Goal: Task Accomplishment & Management: Complete application form

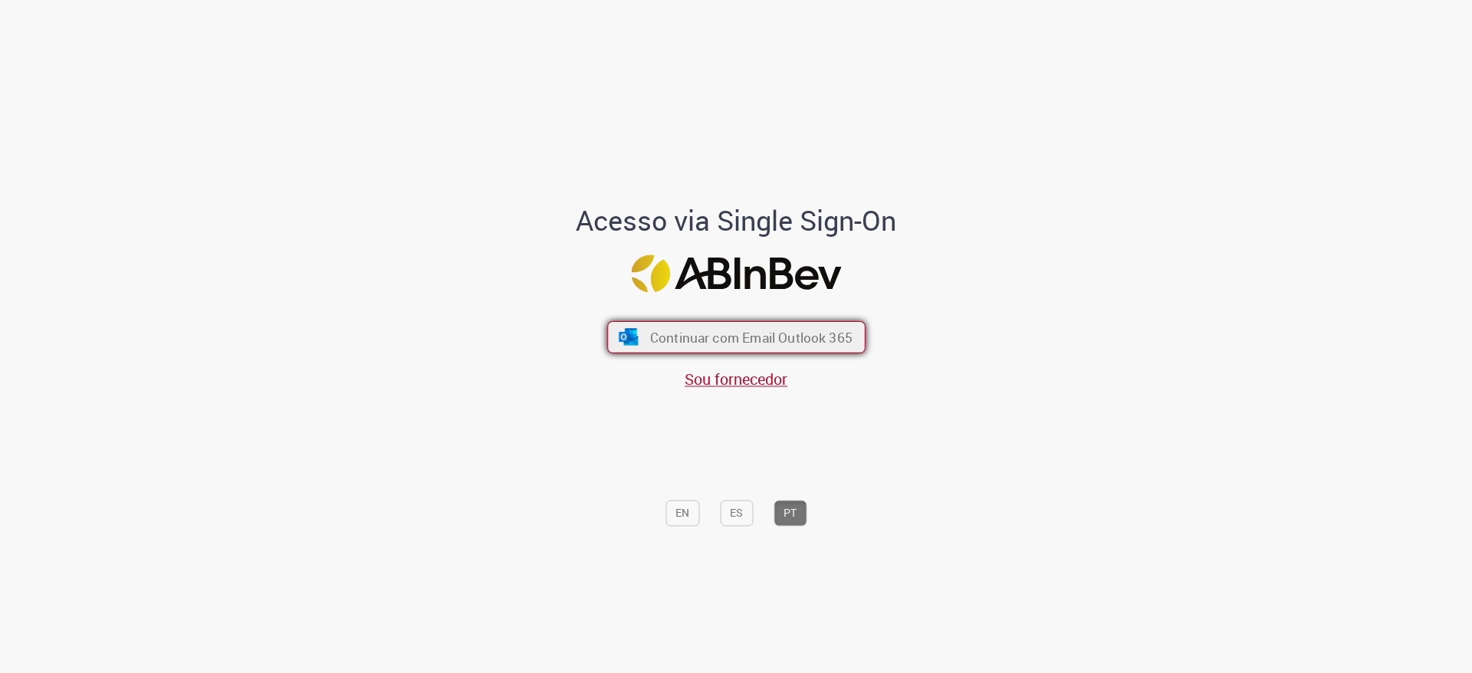
click at [748, 350] on button "Continuar com Email Outlook 365" at bounding box center [736, 337] width 258 height 32
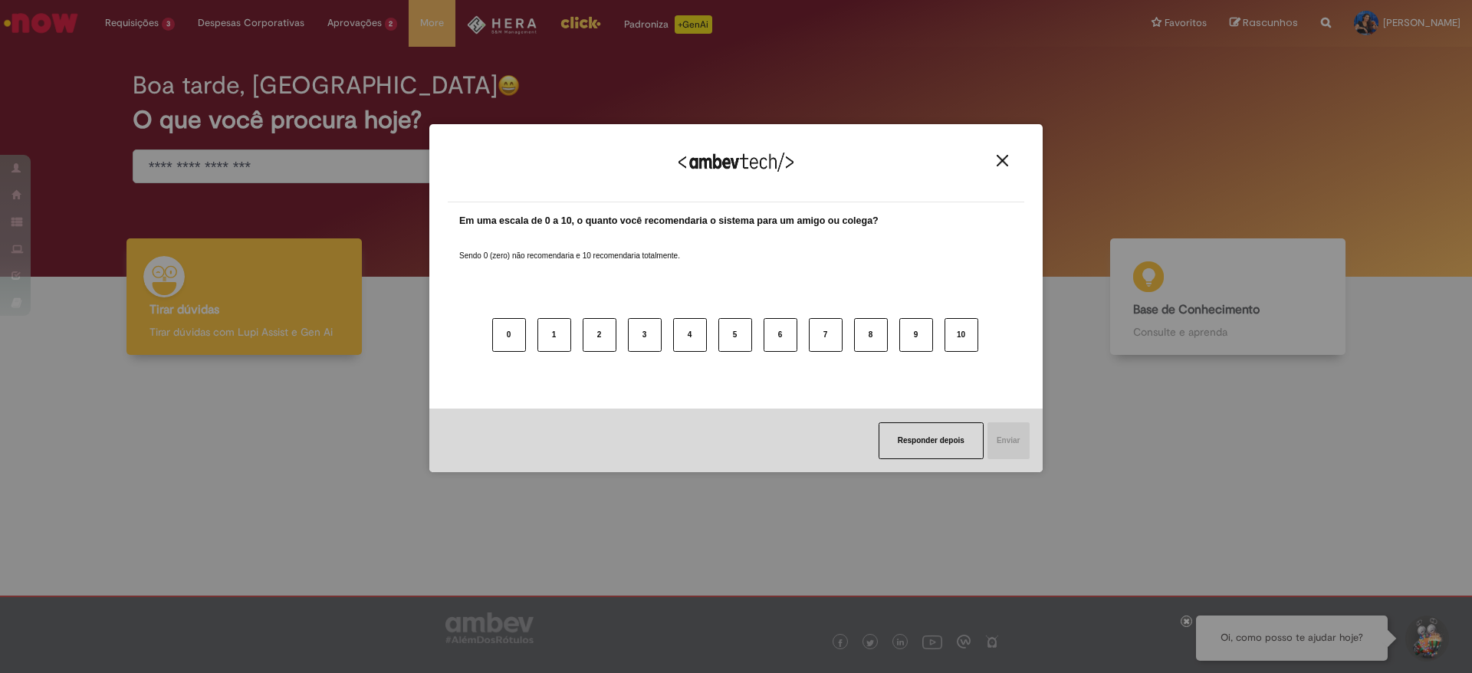
click at [1005, 172] on div "Agradecemos seu feedback!" at bounding box center [736, 173] width 576 height 60
click at [994, 159] on button "Close" at bounding box center [1002, 160] width 21 height 13
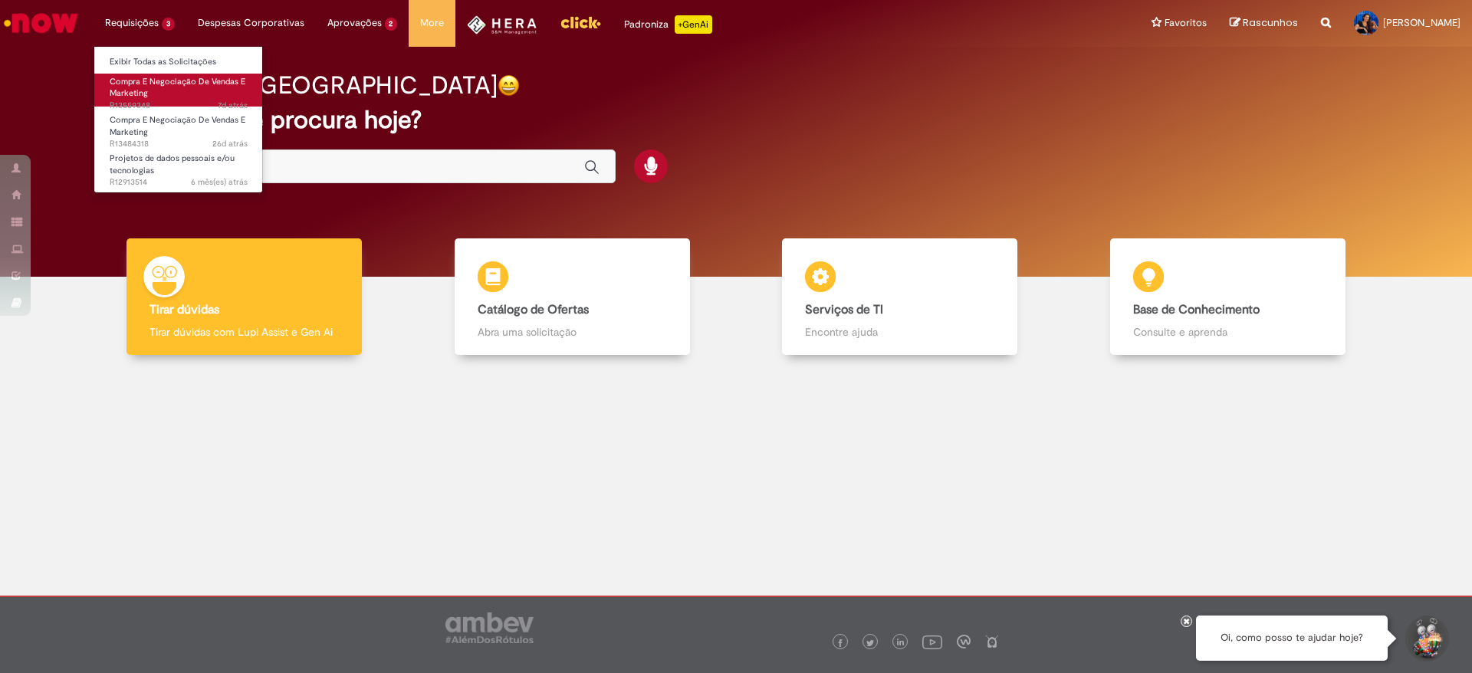
click at [162, 80] on span "Compra E Negociação De Vendas E Marketing" at bounding box center [178, 88] width 136 height 24
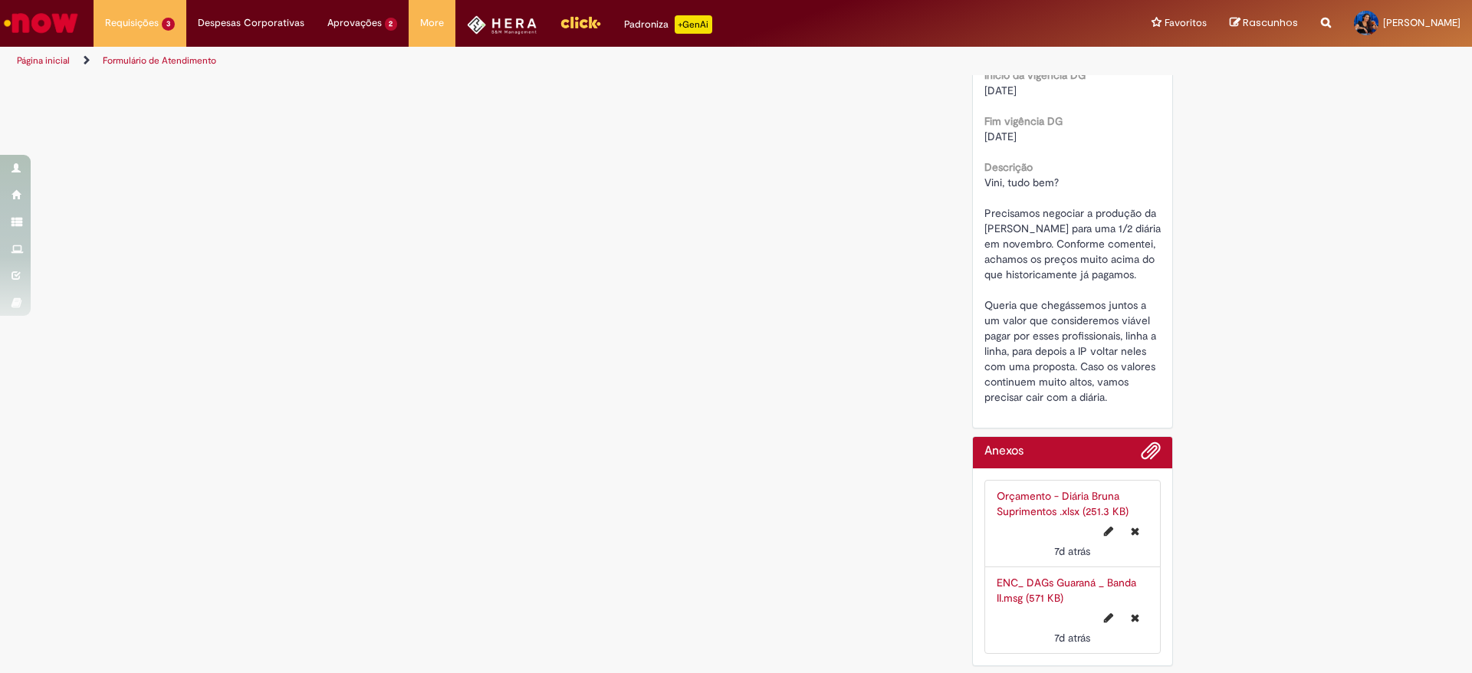
scroll to position [985, 0]
